Goal: Task Accomplishment & Management: Manage account settings

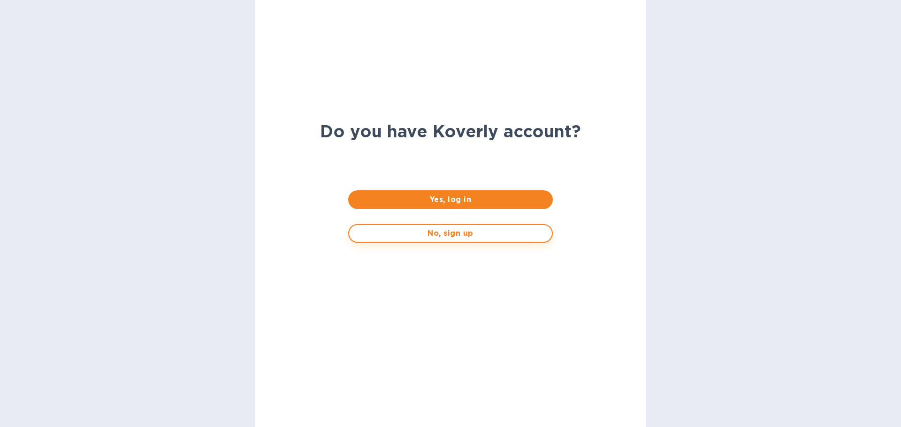
click at [457, 230] on span "No, sign up" at bounding box center [450, 233] width 187 height 11
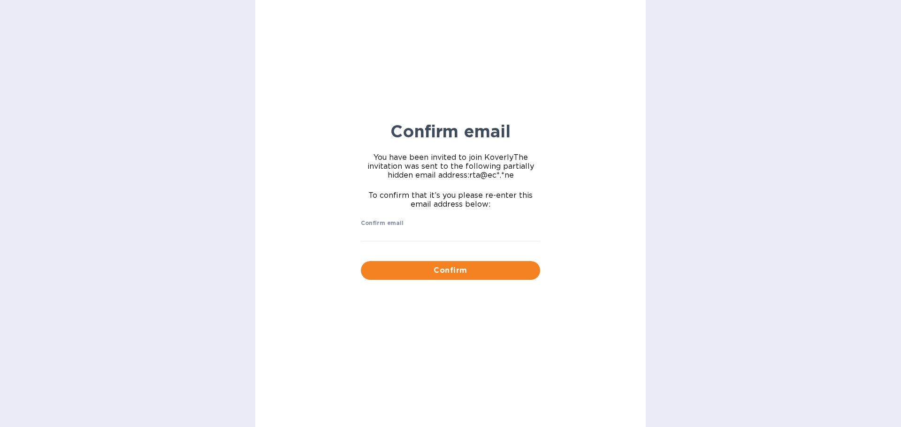
click at [457, 230] on input "Confirm email" at bounding box center [450, 235] width 179 height 14
type input "rta@ecs.one"
click at [361, 261] on button "Confirm" at bounding box center [450, 270] width 179 height 19
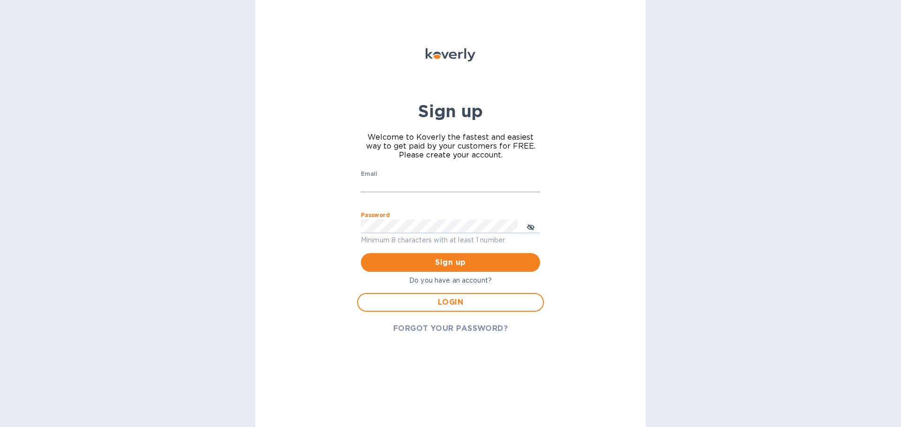
click at [462, 190] on input "Email" at bounding box center [450, 185] width 179 height 14
click at [443, 184] on input "Email" at bounding box center [450, 185] width 179 height 14
type input "rta@ecs.one"
click at [533, 229] on icon "toggle password visibility" at bounding box center [531, 228] width 6 height 6
click at [533, 229] on icon "toggle password visibility" at bounding box center [531, 227] width 8 height 5
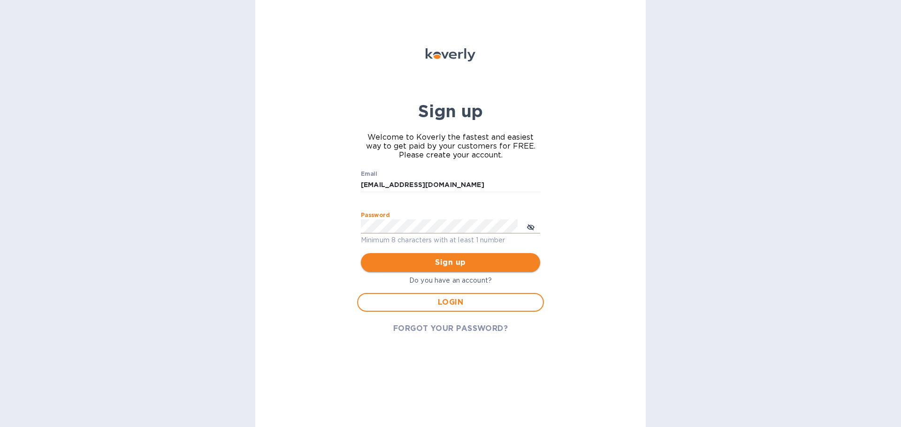
click at [477, 259] on span "Sign up" at bounding box center [450, 262] width 164 height 11
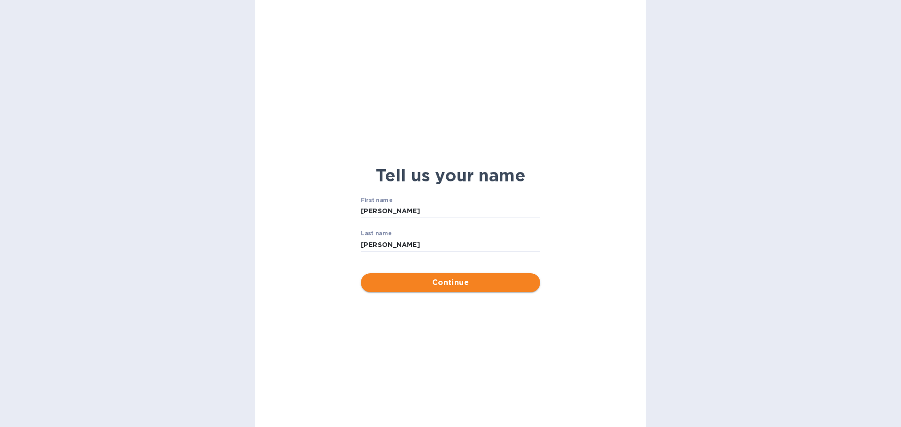
click at [468, 279] on span "Continue" at bounding box center [450, 282] width 164 height 11
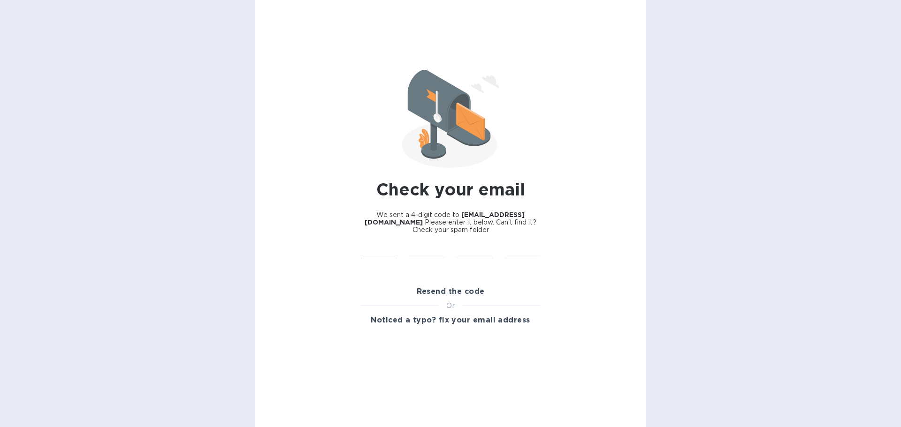
click at [375, 246] on input "text" at bounding box center [379, 252] width 37 height 14
type input "8"
type input "7"
type input "0"
type input "1"
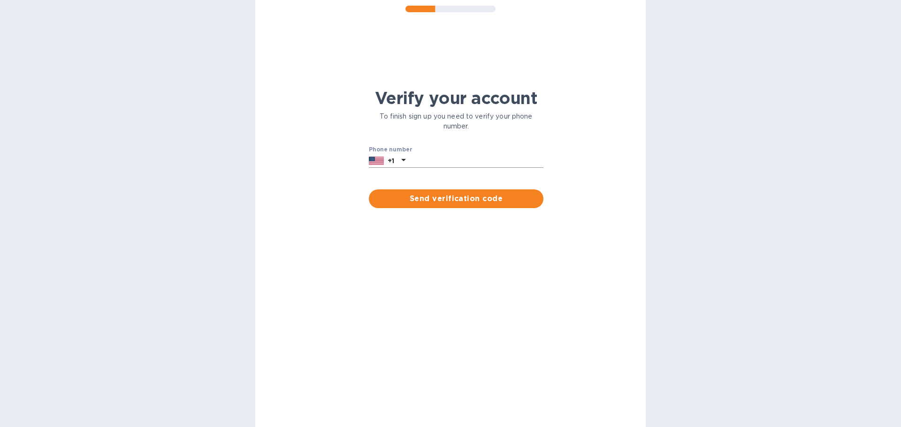
click at [471, 162] on input "text" at bounding box center [476, 161] width 134 height 14
type input "9738734061"
click at [472, 193] on span "Send verification code" at bounding box center [456, 198] width 160 height 11
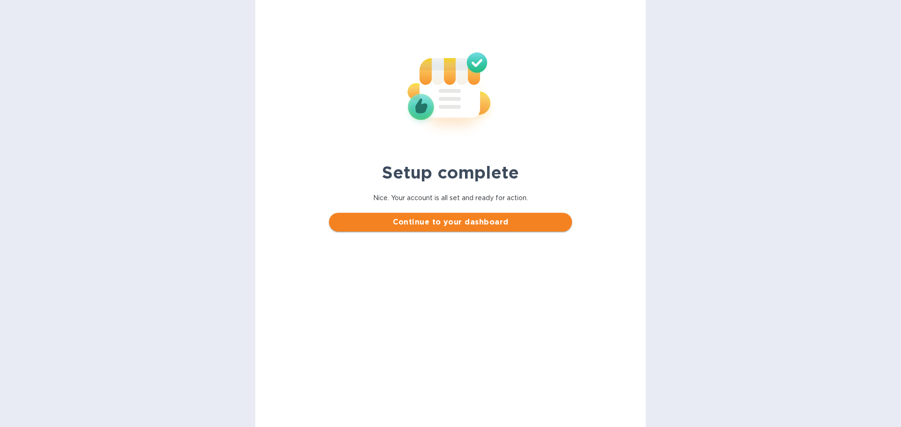
click at [492, 220] on span "Continue to your dashboard" at bounding box center [450, 222] width 228 height 11
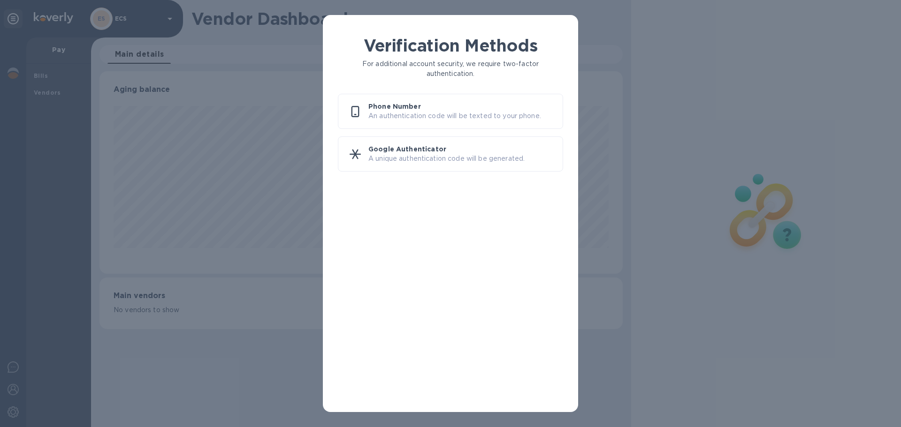
scroll to position [203, 523]
click at [458, 167] on div "Google Authenticator A unique authentication code will be generated." at bounding box center [450, 154] width 225 height 35
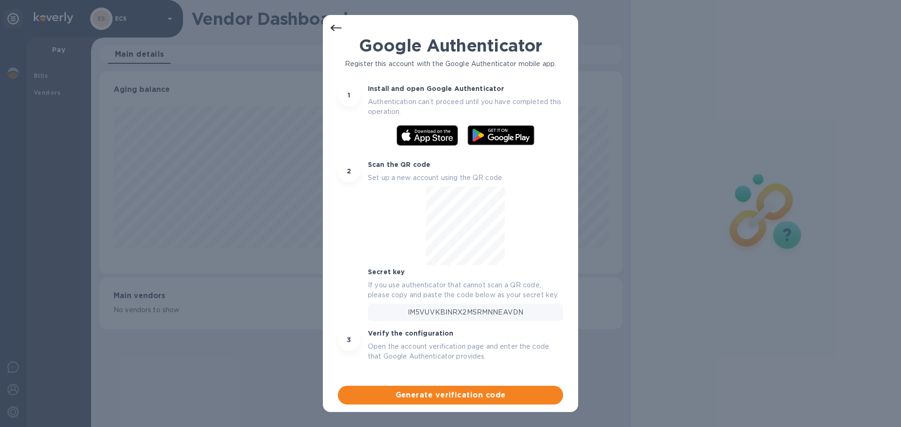
click at [335, 28] on icon at bounding box center [335, 28] width 11 height 7
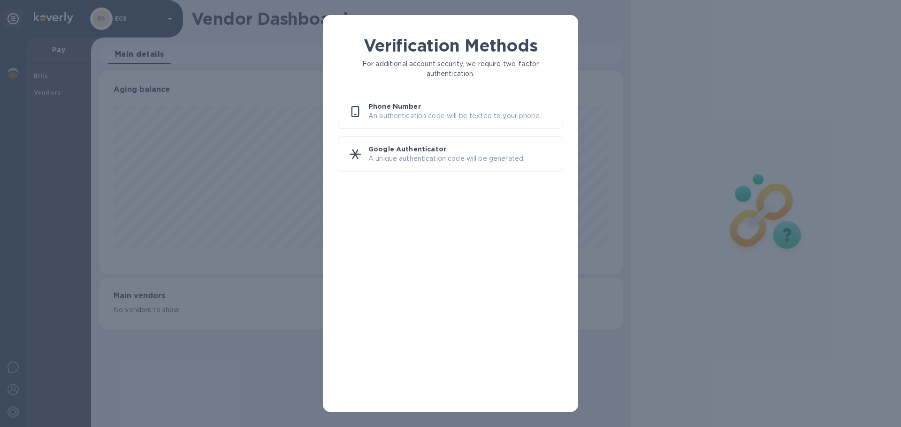
click at [408, 117] on p "An authentication code will be texted to your phone." at bounding box center [461, 116] width 187 height 10
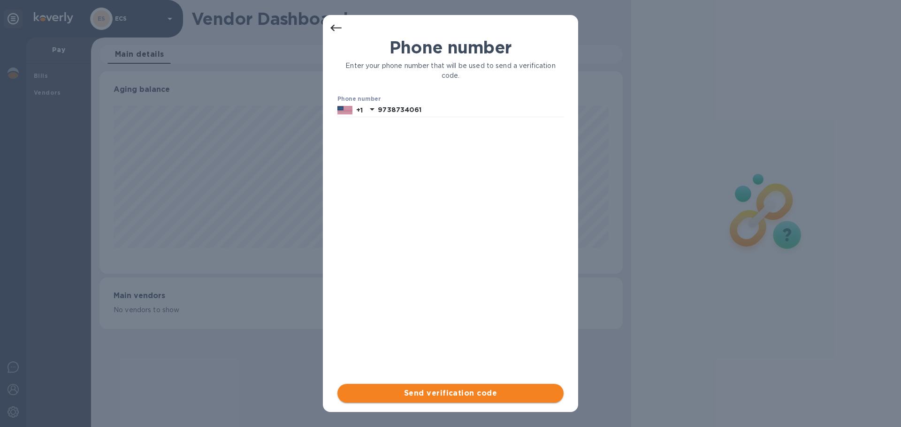
click at [450, 387] on button "Send verification code" at bounding box center [450, 393] width 226 height 19
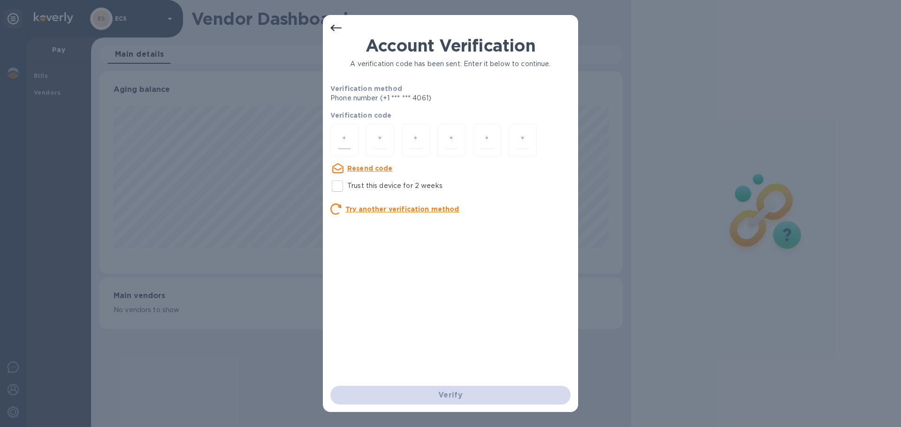
click at [339, 131] on div at bounding box center [344, 140] width 28 height 33
type input "4"
type input "5"
type input "9"
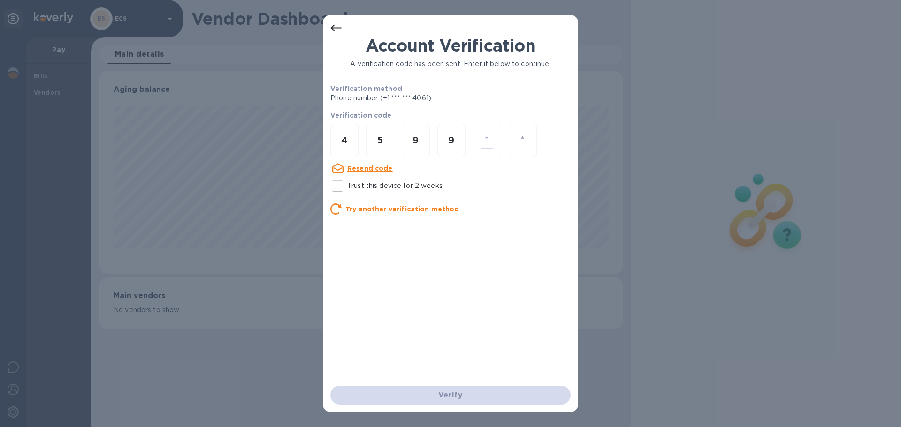
type input "1"
type input "5"
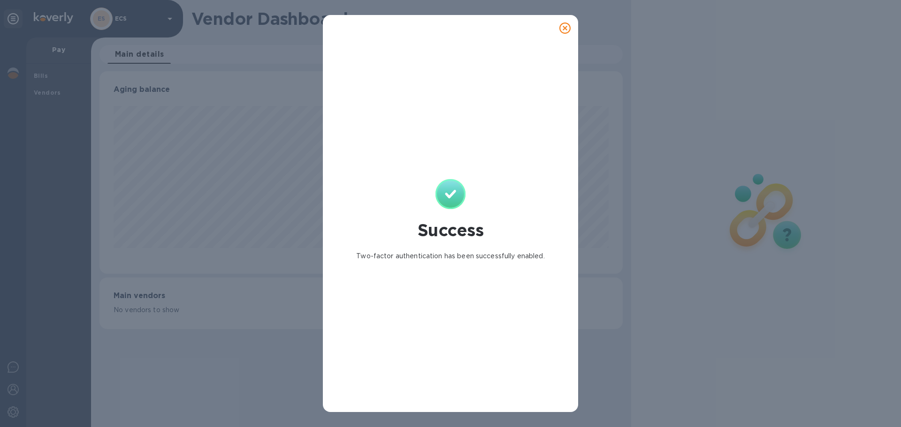
click at [564, 32] on icon at bounding box center [564, 28] width 11 height 11
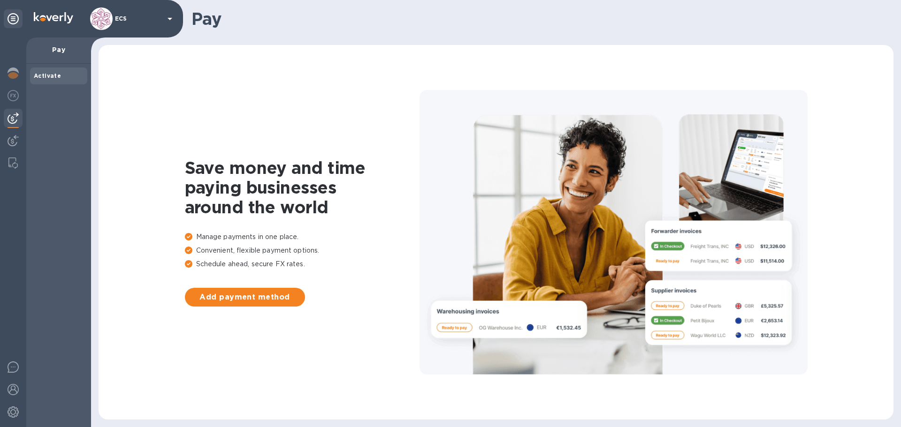
click at [175, 19] on icon at bounding box center [169, 18] width 11 height 11
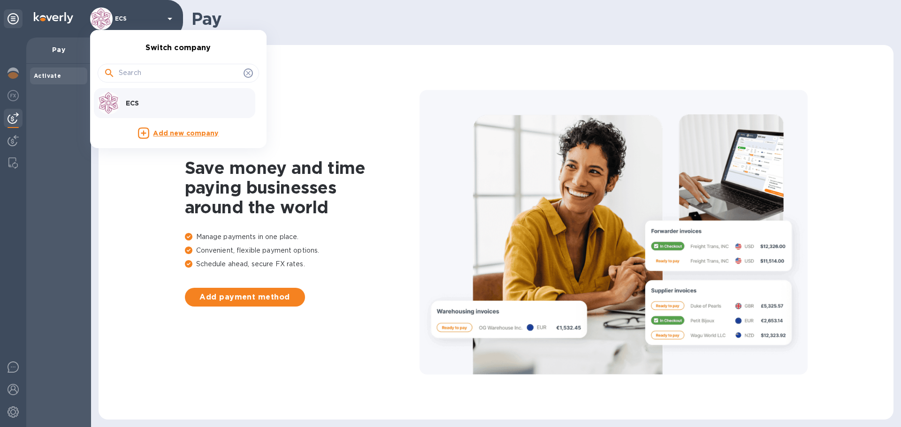
click at [175, 19] on div at bounding box center [450, 213] width 901 height 427
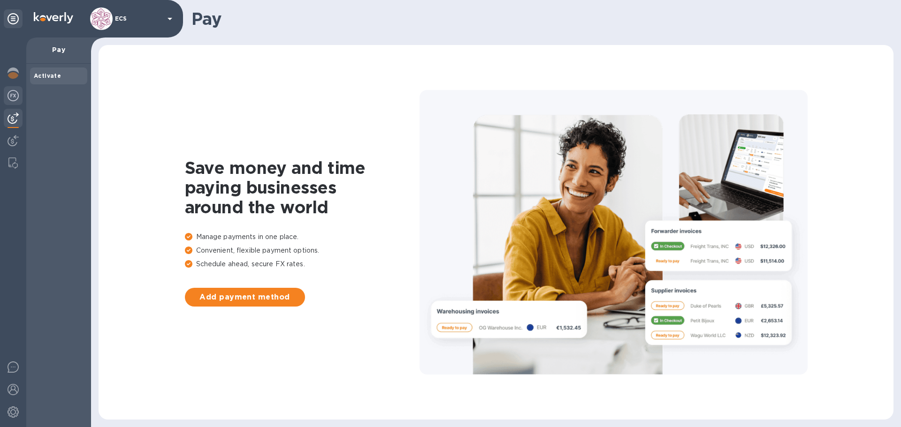
click at [17, 96] on img at bounding box center [13, 95] width 11 height 11
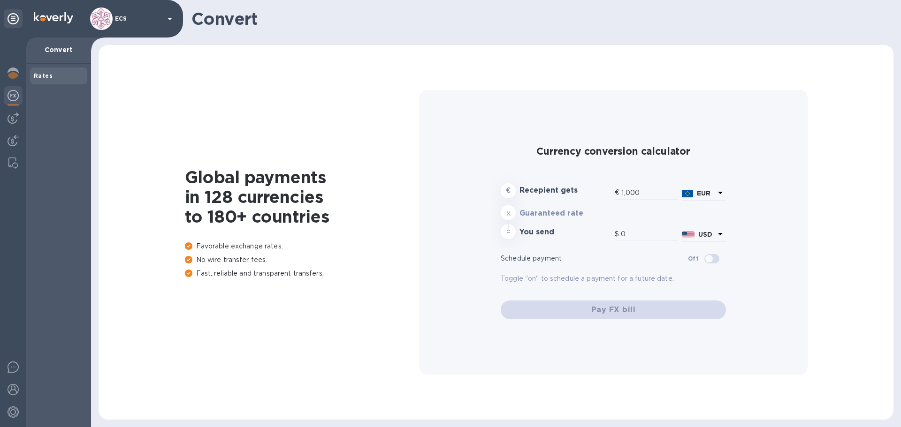
type input "1,178.48"
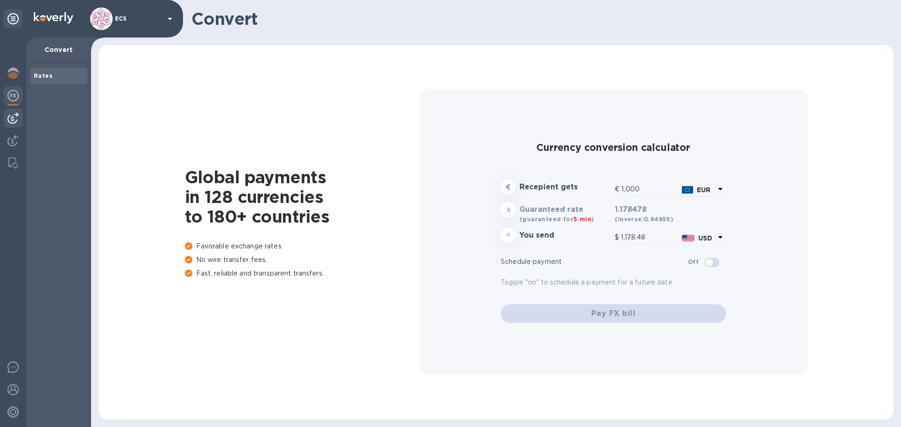
click at [11, 116] on img at bounding box center [13, 118] width 11 height 11
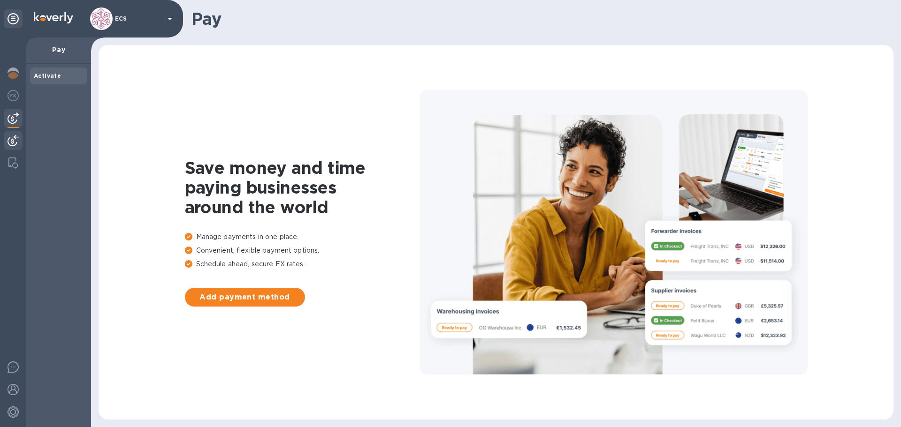
click at [13, 147] on div at bounding box center [13, 141] width 19 height 21
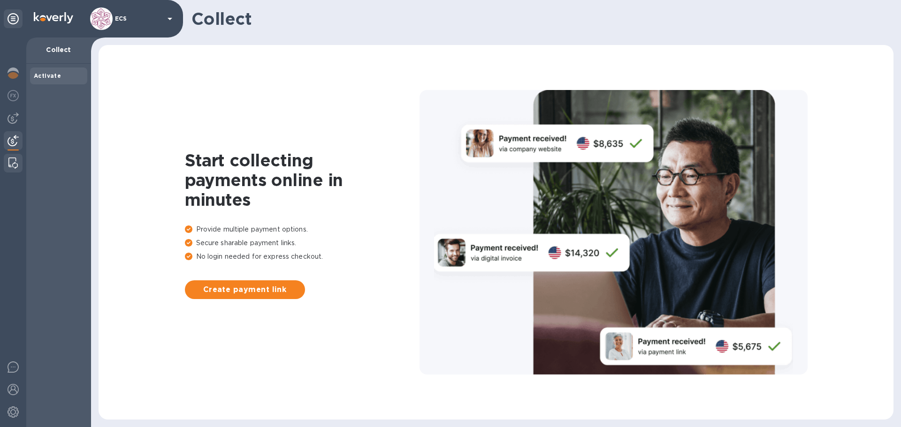
click at [13, 160] on img at bounding box center [12, 163] width 9 height 11
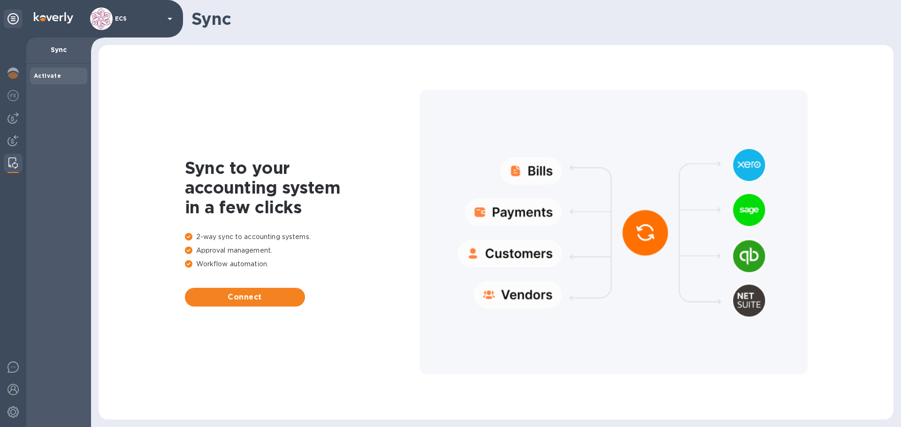
click at [546, 30] on div "Sync" at bounding box center [496, 19] width 810 height 38
